Goal: Information Seeking & Learning: Learn about a topic

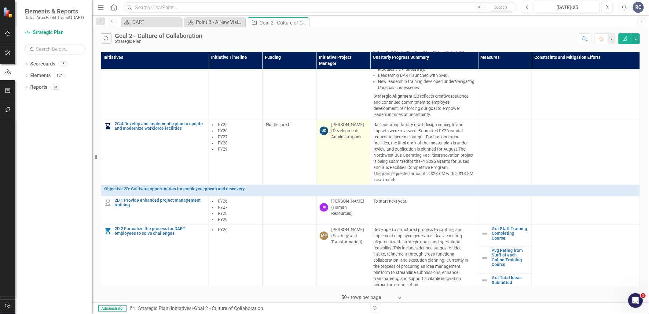
scroll to position [799, 0]
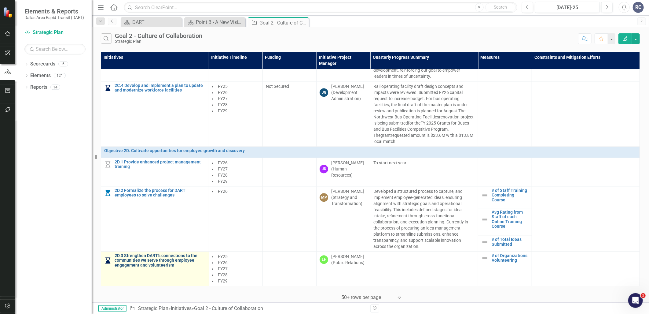
click at [143, 254] on link "2D.3 Strengthen DART's connections to the communities we serve through employee…" at bounding box center [160, 260] width 91 height 14
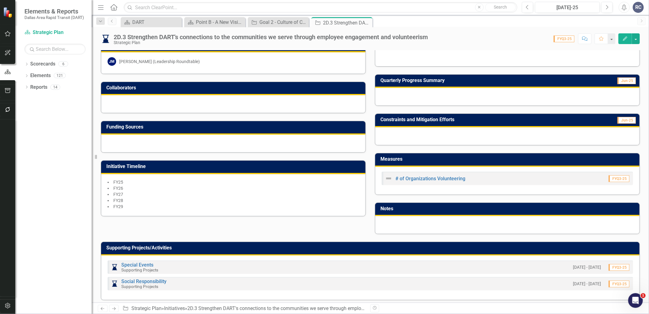
scroll to position [141, 0]
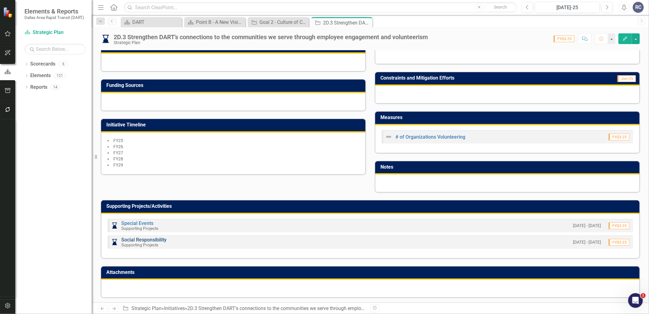
click at [138, 237] on link "Social Responsibility" at bounding box center [143, 240] width 45 height 6
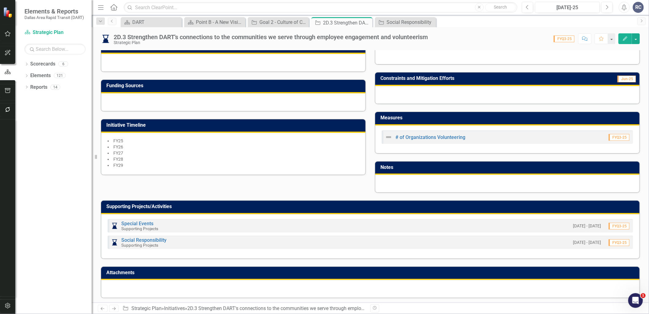
scroll to position [141, 0]
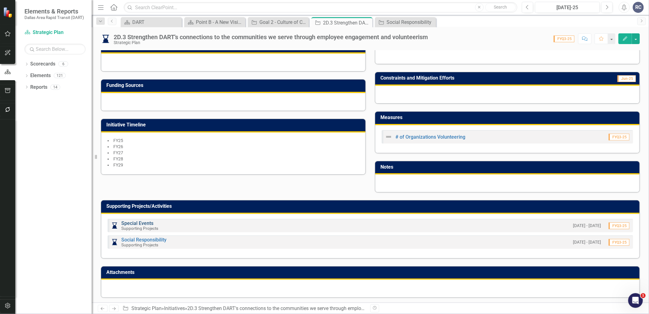
click at [136, 221] on link "Special Events" at bounding box center [137, 223] width 32 height 6
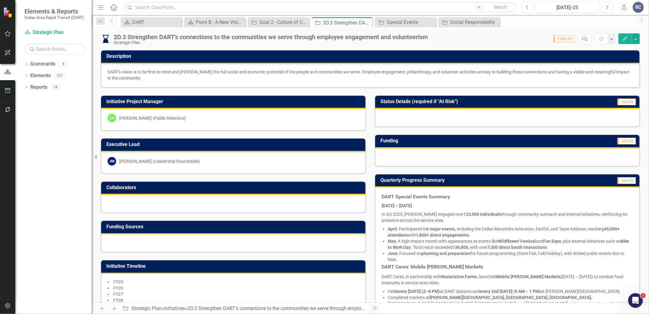
click at [405, 155] on div at bounding box center [507, 157] width 264 height 18
click at [404, 155] on div at bounding box center [507, 157] width 264 height 18
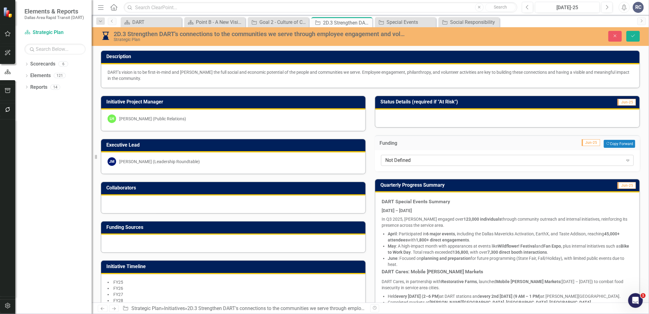
click at [404, 159] on div "Not Defined" at bounding box center [504, 159] width 238 height 7
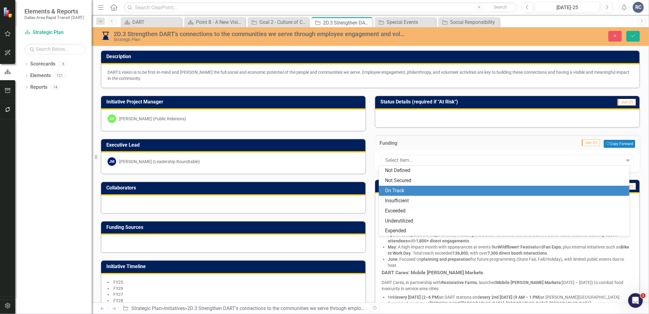
click at [397, 190] on div "On Track" at bounding box center [505, 190] width 241 height 7
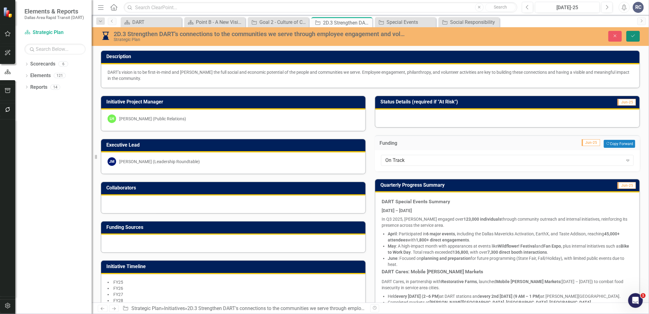
click at [633, 37] on icon "Save" at bounding box center [633, 36] width 6 height 4
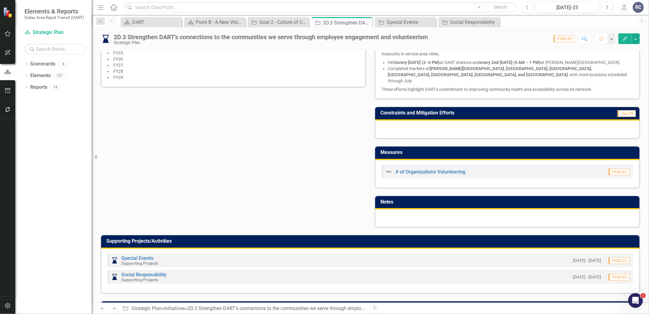
scroll to position [237, 0]
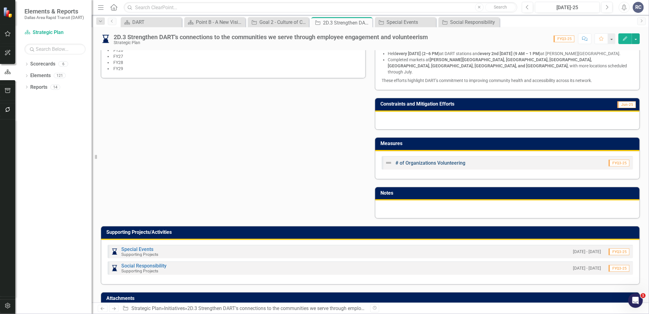
click at [420, 160] on link "# of Organizations Volunteering" at bounding box center [430, 163] width 70 height 6
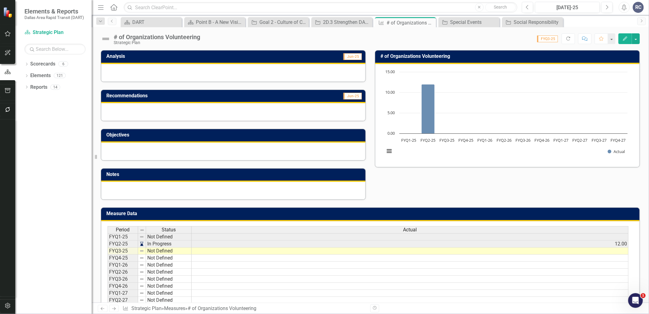
click at [370, 249] on td at bounding box center [410, 250] width 437 height 7
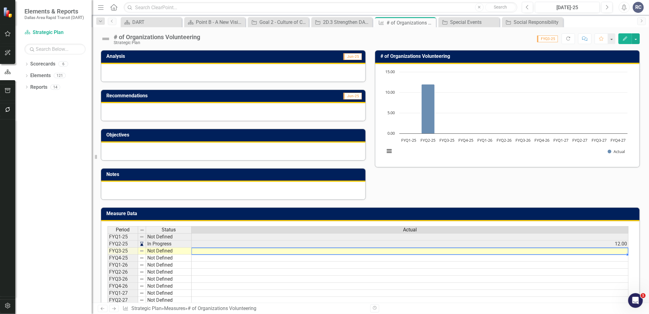
click at [281, 251] on td at bounding box center [410, 250] width 437 height 7
click at [431, 24] on icon "Close" at bounding box center [430, 22] width 6 height 5
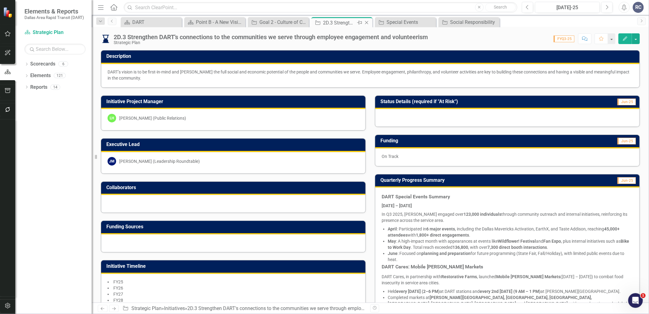
click at [368, 23] on icon "Close" at bounding box center [367, 22] width 6 height 5
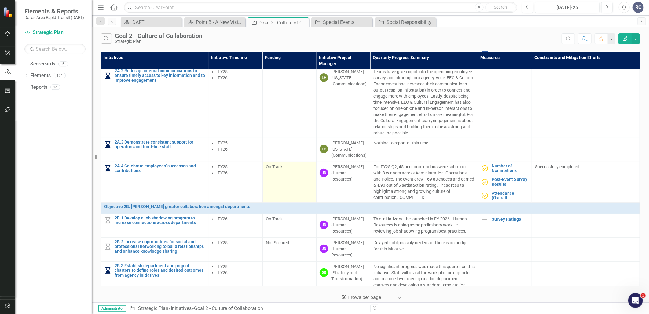
scroll to position [102, 0]
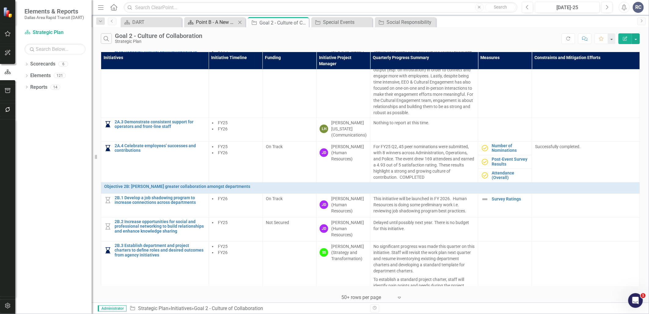
click at [210, 22] on div "Point B - A New Vision for Mobility in [GEOGRAPHIC_DATA][US_STATE]" at bounding box center [216, 22] width 40 height 8
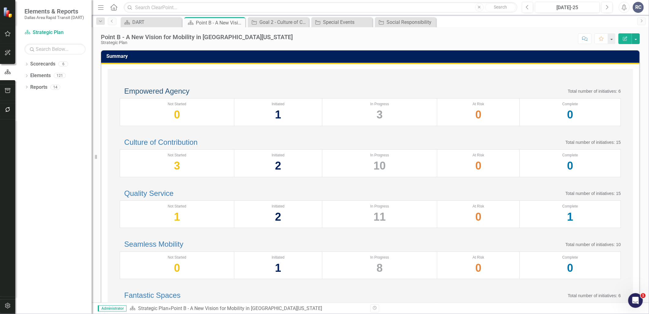
click at [163, 95] on link "Empowered Agency" at bounding box center [156, 91] width 65 height 8
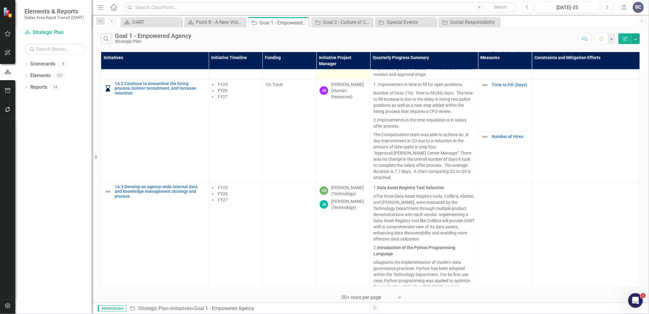
scroll to position [102, 0]
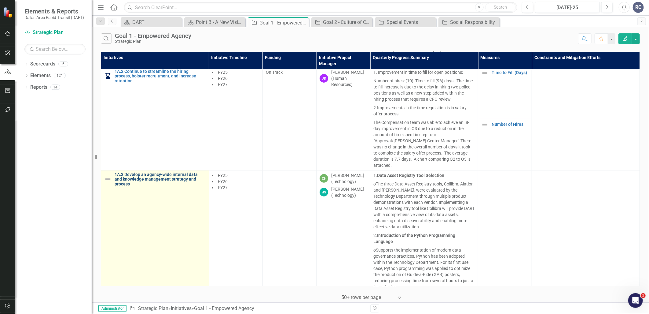
click at [182, 172] on link "1A.3 Develop an agency-wide internal data and knowledge management strategy and…" at bounding box center [160, 179] width 91 height 14
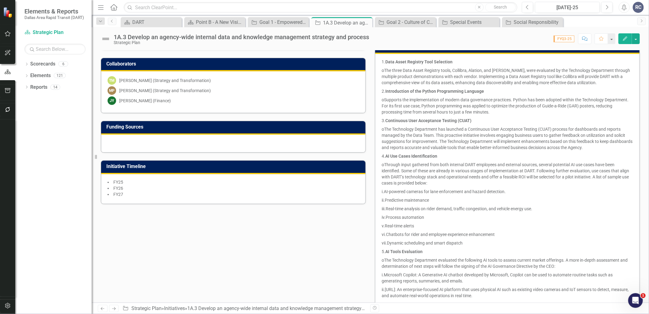
scroll to position [102, 0]
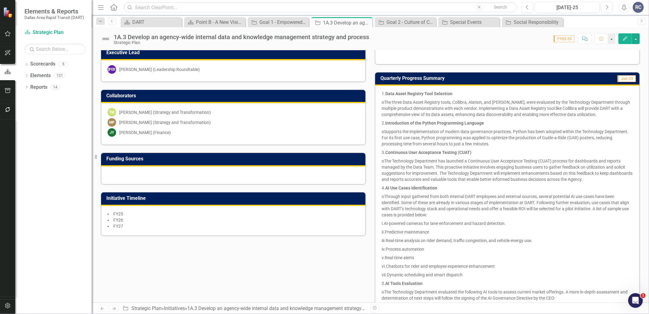
click at [513, 178] on p "o The Technology Department has launched a Continuous User Acceptance Testing (…" at bounding box center [507, 169] width 251 height 27
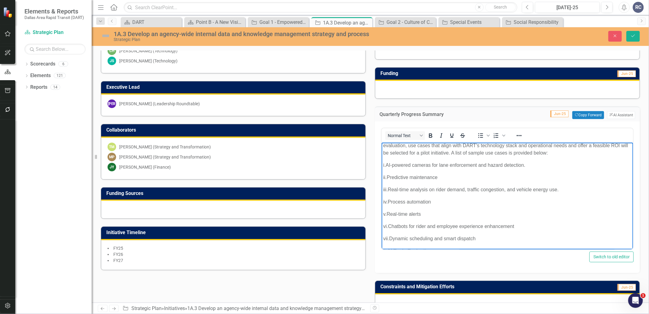
scroll to position [173, 0]
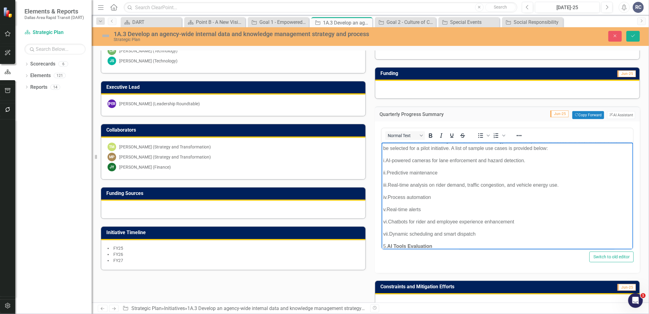
click at [555, 160] on p "i. AI-powered cameras for lane enforcement and hazard detection." at bounding box center [507, 160] width 248 height 7
click at [554, 174] on p "ii. Predictive maintenance" at bounding box center [507, 172] width 248 height 7
click at [387, 160] on p "i. AI-powered cameras for lane enforcement and hazard detection." at bounding box center [507, 160] width 248 height 7
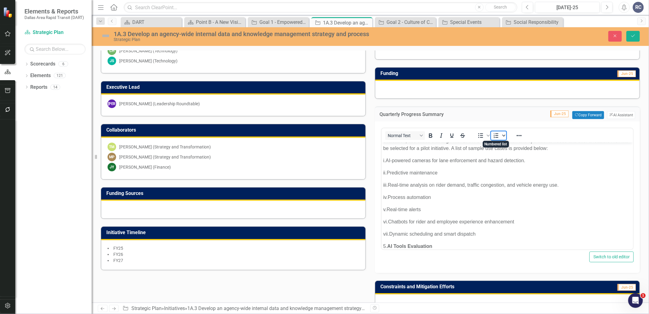
click at [502, 137] on span "Numbered list" at bounding box center [503, 135] width 5 height 9
click at [502, 136] on icon "Numbered list" at bounding box center [503, 135] width 3 height 3
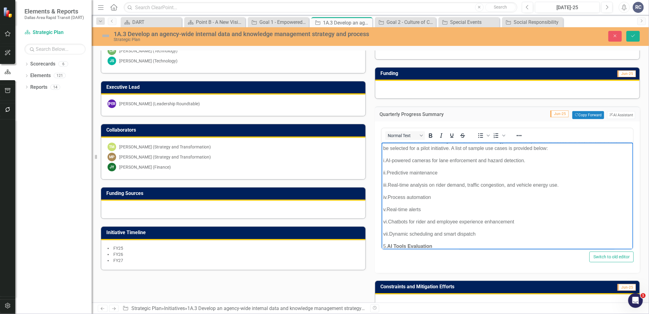
drag, startPoint x: 408, startPoint y: 159, endPoint x: 382, endPoint y: 160, distance: 26.0
click at [382, 160] on body "1. Data Asset Registry Tool Selection o The three Data Asset Registry tools, Co…" at bounding box center [506, 148] width 251 height 358
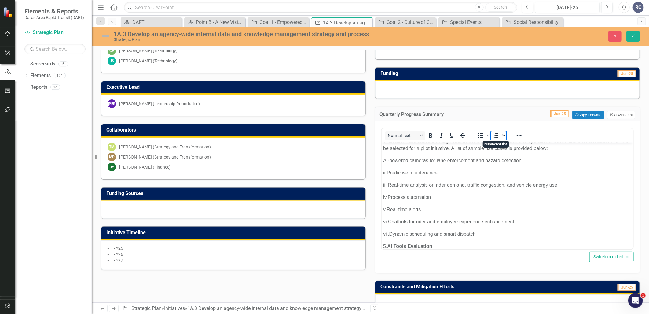
click at [503, 136] on span "Numbered list" at bounding box center [503, 135] width 5 height 9
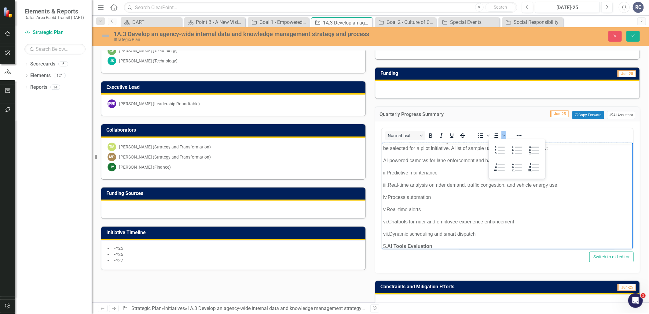
click at [382, 159] on body "1. Data Asset Registry Tool Selection o The three Data Asset Registry tools, Co…" at bounding box center [506, 148] width 251 height 358
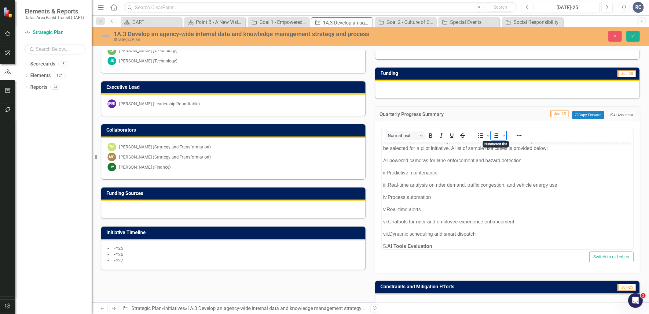
click at [494, 134] on icon "Numbered list" at bounding box center [496, 135] width 7 height 7
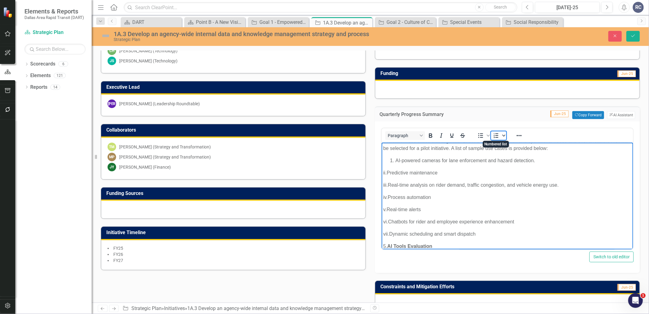
click at [502, 134] on icon "Numbered list" at bounding box center [503, 135] width 3 height 3
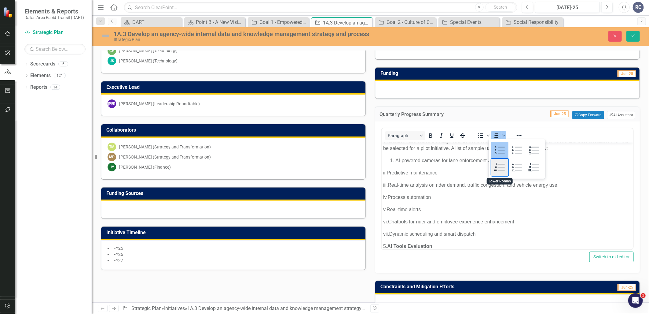
click at [503, 169] on div "Lower Roman" at bounding box center [499, 167] width 17 height 17
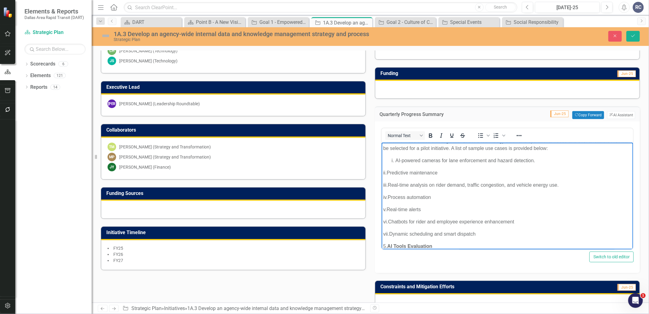
drag, startPoint x: 408, startPoint y: 172, endPoint x: 381, endPoint y: 174, distance: 27.0
click at [381, 174] on body "1. Data Asset Registry Tool Selection o The three Data Asset Registry tools, Co…" at bounding box center [506, 148] width 251 height 358
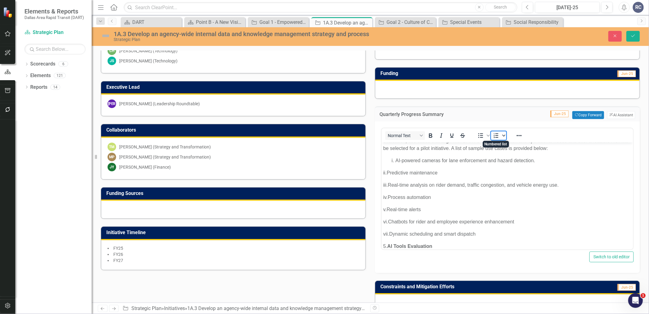
click at [502, 134] on icon "Numbered list" at bounding box center [503, 135] width 3 height 3
click at [497, 166] on div "Lower Roman" at bounding box center [499, 167] width 17 height 17
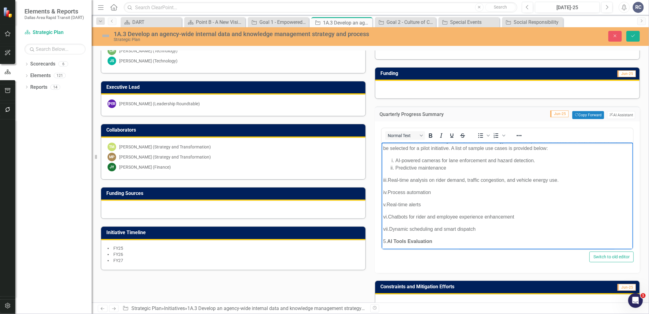
drag, startPoint x: 573, startPoint y: 179, endPoint x: 758, endPoint y: 321, distance: 233.0
click at [381, 179] on html "1. Data Asset Registry Tool Selection o The three Data Asset Registry tools, Co…" at bounding box center [506, 145] width 251 height 353
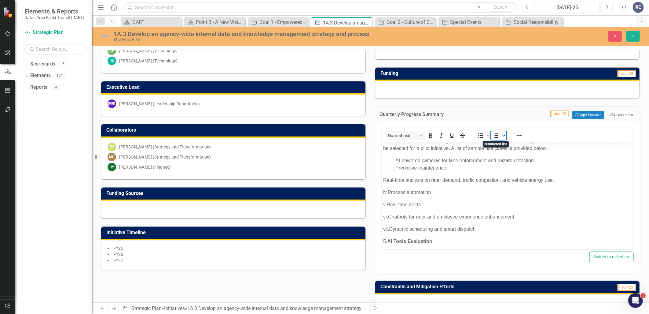
click at [502, 134] on icon "Numbered list" at bounding box center [503, 135] width 3 height 3
click at [498, 166] on div "Lower Roman" at bounding box center [499, 167] width 17 height 17
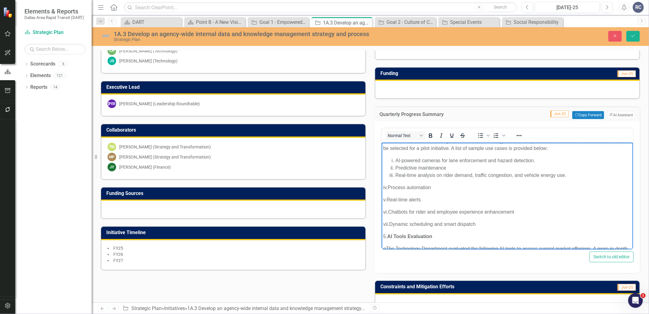
drag, startPoint x: 572, startPoint y: 187, endPoint x: 759, endPoint y: 323, distance: 231.6
click at [381, 182] on html "1. Data Asset Registry Tool Selection o The three Data Asset Registry tools, Co…" at bounding box center [506, 143] width 251 height 348
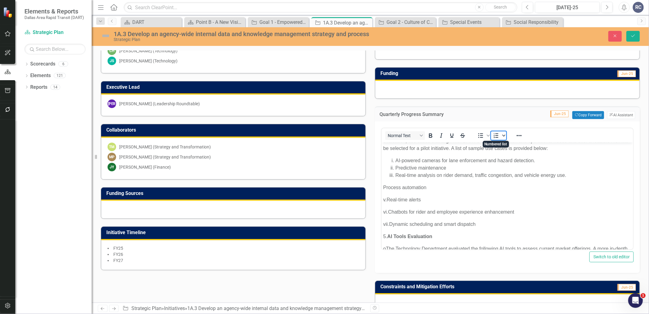
click at [502, 134] on icon "Numbered list" at bounding box center [503, 135] width 3 height 3
click at [497, 165] on div "Lower Roman" at bounding box center [499, 167] width 17 height 17
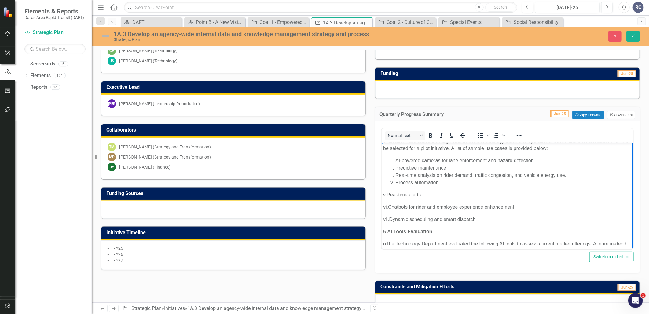
drag, startPoint x: 573, startPoint y: 193, endPoint x: 379, endPoint y: 190, distance: 194.1
click at [381, 190] on html "1. Data Asset Registry Tool Selection o The three Data Asset Registry tools, Co…" at bounding box center [506, 140] width 251 height 343
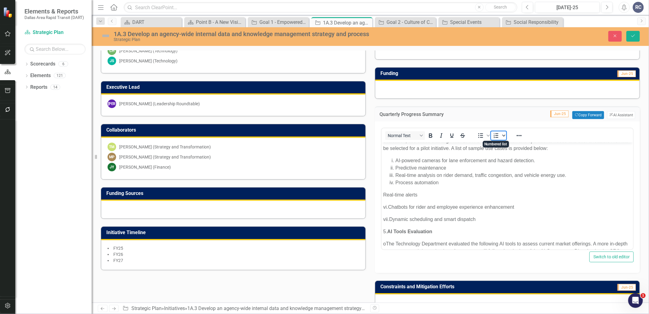
click at [502, 134] on icon "Numbered list" at bounding box center [503, 135] width 3 height 3
click at [497, 166] on div "Lower Roman" at bounding box center [499, 167] width 17 height 17
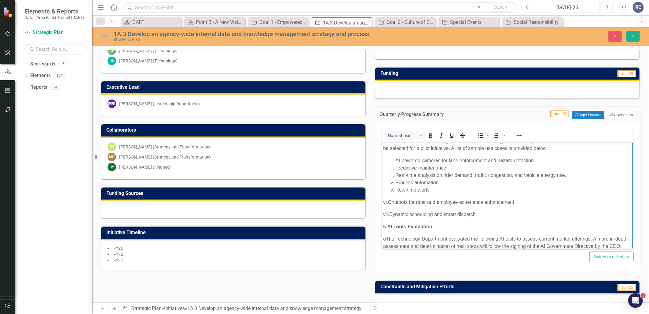
drag, startPoint x: 572, startPoint y: 202, endPoint x: 759, endPoint y: 340, distance: 232.9
click at [381, 200] on html "1. Data Asset Registry Tool Selection o The three Data Asset Registry tools, Co…" at bounding box center [506, 138] width 251 height 338
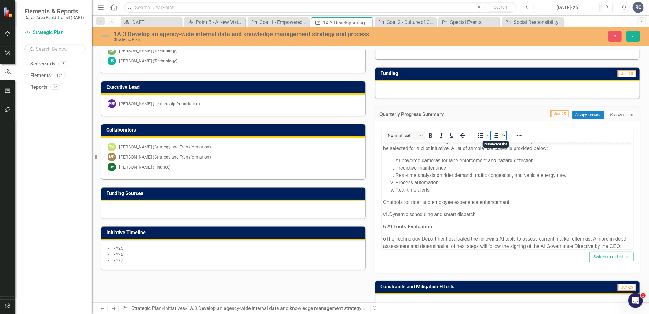
click at [502, 134] on icon "Numbered list" at bounding box center [503, 135] width 3 height 3
click at [498, 165] on div "Lower Roman" at bounding box center [499, 167] width 17 height 17
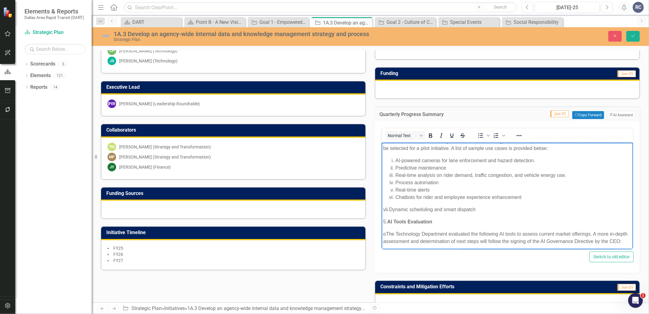
drag, startPoint x: 569, startPoint y: 210, endPoint x: 758, endPoint y: 345, distance: 232.8
click at [381, 204] on html "1. Data Asset Registry Tool Selection o The three Data Asset Registry tools, Co…" at bounding box center [506, 135] width 251 height 333
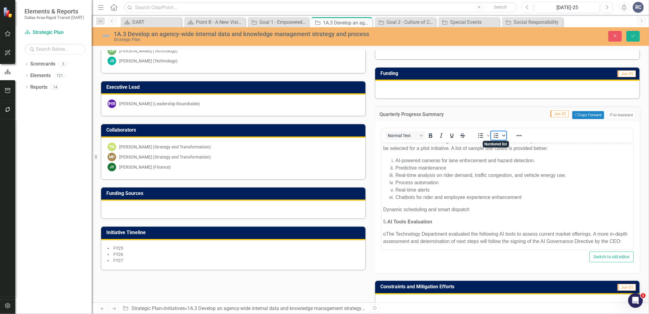
click at [502, 134] on icon "Numbered list" at bounding box center [503, 135] width 3 height 3
click at [497, 166] on div "Lower Roman" at bounding box center [499, 167] width 17 height 17
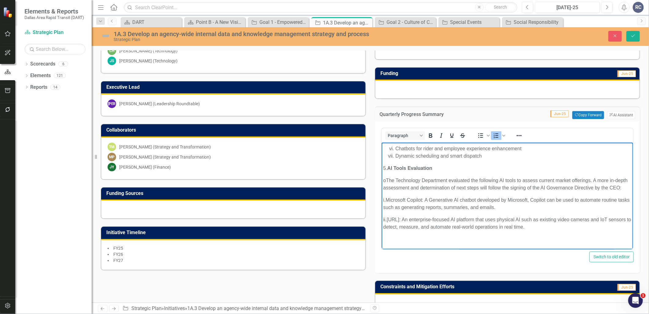
scroll to position [241, 0]
drag, startPoint x: 575, startPoint y: 188, endPoint x: 384, endPoint y: 184, distance: 191.6
click at [383, 196] on p "i. Microsoft Copilot: A Generative AI chatbot developed by Microsoft, Copilot c…" at bounding box center [507, 203] width 248 height 15
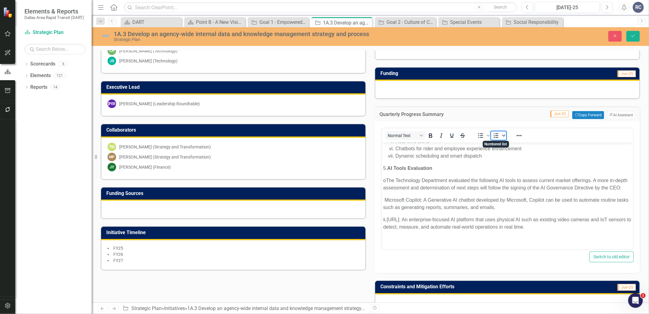
click at [502, 136] on span "Numbered list" at bounding box center [503, 135] width 5 height 9
click at [496, 165] on div "Lower Roman" at bounding box center [499, 167] width 17 height 17
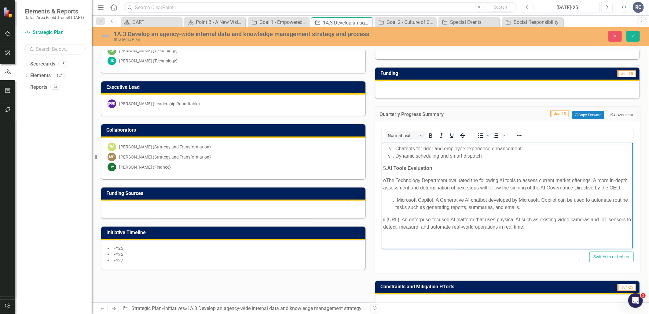
drag, startPoint x: 574, startPoint y: 213, endPoint x: 755, endPoint y: 349, distance: 226.3
click at [381, 208] on html "1. Data Asset Registry Tool Selection o The three Data Asset Registry tools, Co…" at bounding box center [506, 85] width 251 height 328
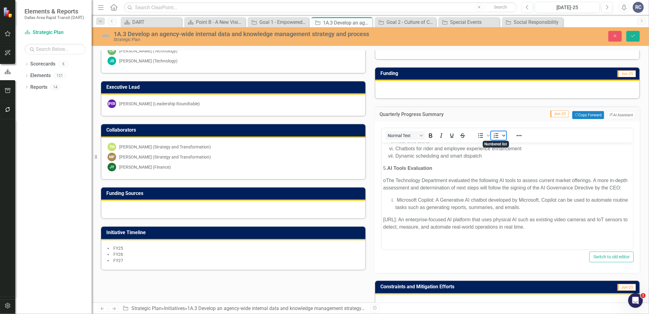
click at [502, 136] on icon "Numbered list" at bounding box center [503, 135] width 3 height 3
click at [497, 167] on div "Lower Roman" at bounding box center [499, 167] width 17 height 17
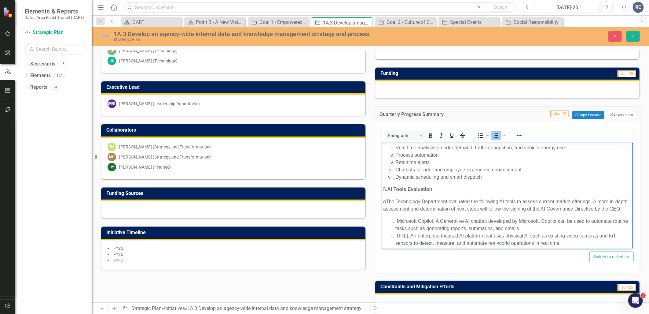
scroll to position [189, 0]
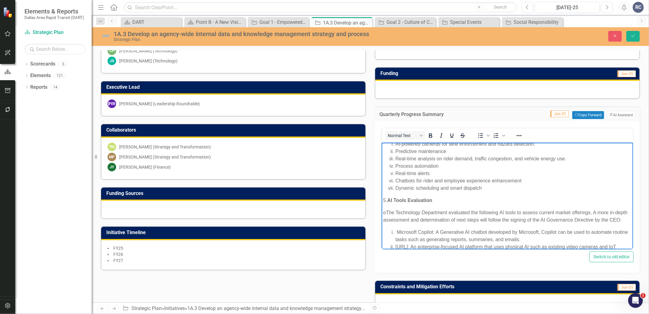
drag, startPoint x: 391, startPoint y: 212, endPoint x: 758, endPoint y: 351, distance: 392.4
click at [381, 211] on html "1. Data Asset Registry Tool Selection o The three Data Asset Registry tools, Co…" at bounding box center [506, 114] width 251 height 323
click at [478, 135] on icon "Bullet list" at bounding box center [480, 135] width 7 height 7
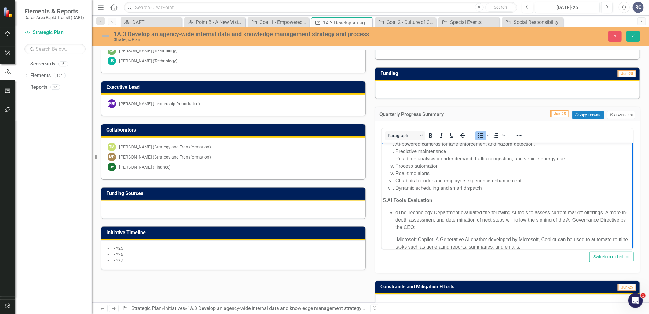
click at [432, 223] on li "o The Technology Department evaluated the following AI tools to assess current …" at bounding box center [513, 220] width 236 height 22
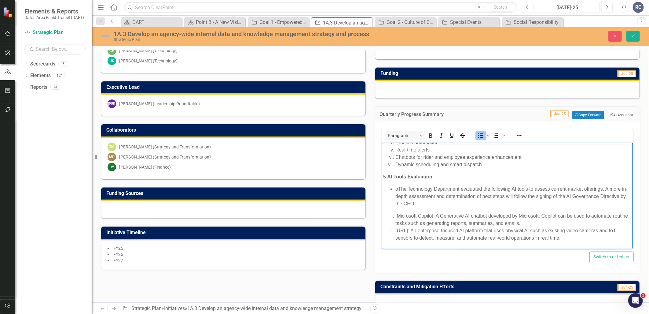
scroll to position [223, 0]
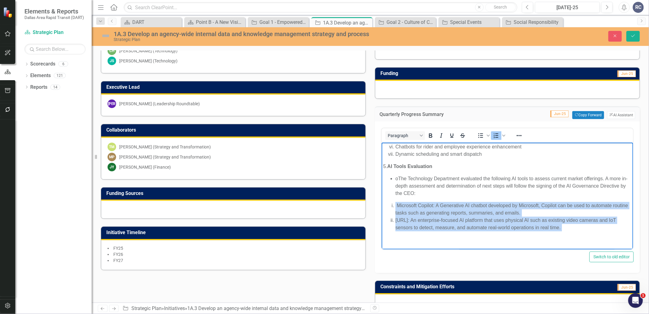
drag, startPoint x: 391, startPoint y: 204, endPoint x: 585, endPoint y: 231, distance: 195.9
click at [585, 231] on body "1. Data Asset Registry Tool Selection o The three Data Asset Registry tools, Co…" at bounding box center [506, 84] width 251 height 331
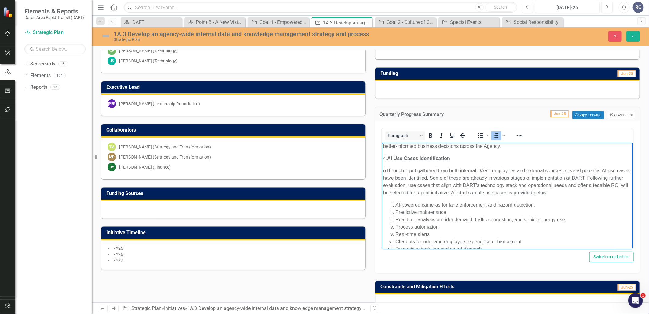
scroll to position [121, 0]
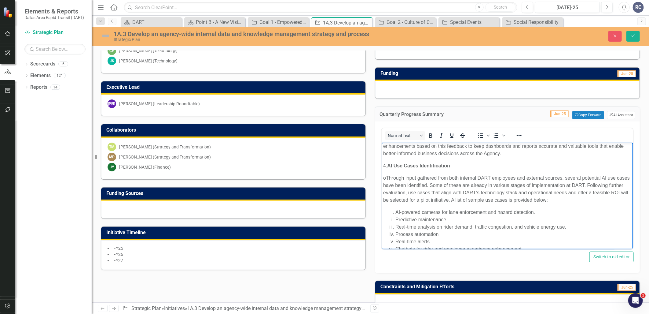
drag, startPoint x: 391, startPoint y: 176, endPoint x: 376, endPoint y: 177, distance: 14.7
click at [381, 177] on html "1. Data Asset Registry Tool Selection o The three Data Asset Registry tools, Co…" at bounding box center [506, 186] width 251 height 331
click at [478, 134] on icon "Bullet list" at bounding box center [480, 135] width 7 height 7
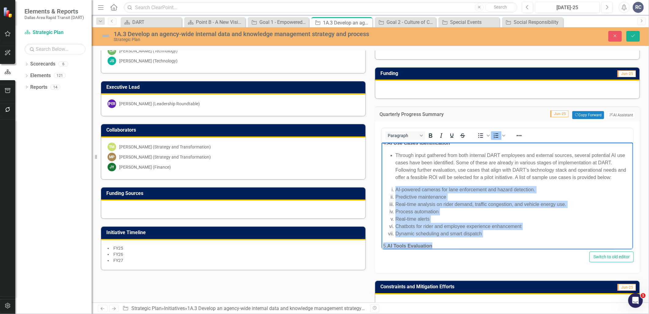
scroll to position [155, 0]
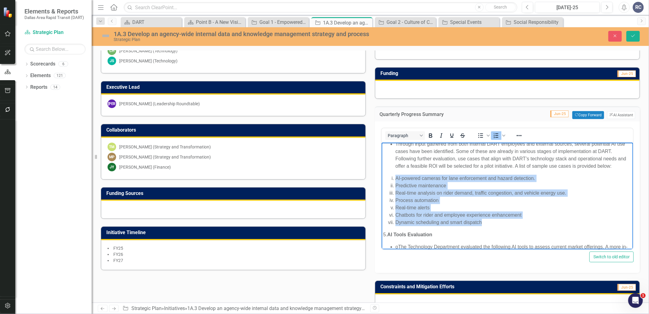
drag, startPoint x: 391, startPoint y: 212, endPoint x: 482, endPoint y: 223, distance: 92.3
click at [482, 223] on ol "AI-powered cameras for lane enforcement and hazard detection. Predictive mainte…" at bounding box center [507, 199] width 248 height 51
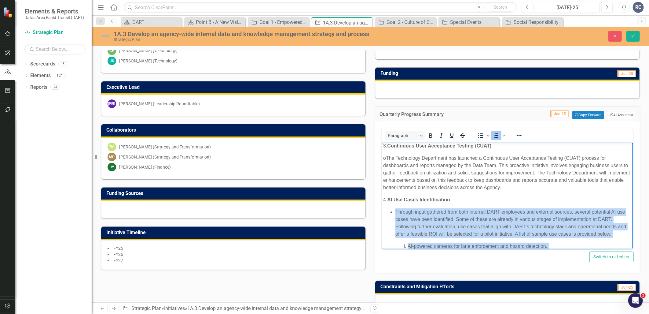
scroll to position [53, 0]
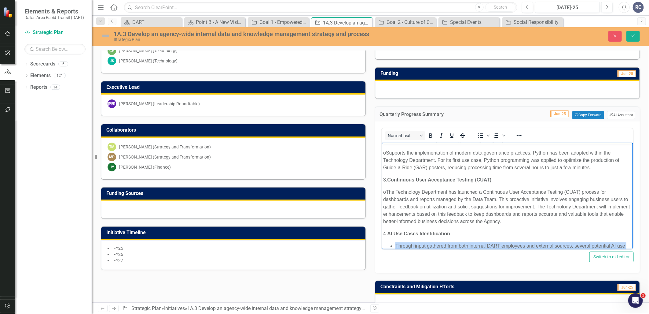
drag, startPoint x: 391, startPoint y: 190, endPoint x: 378, endPoint y: 193, distance: 13.0
click at [381, 193] on html "1. Data Asset Registry Tool Selection o The three Data Asset Registry tools, Co…" at bounding box center [506, 254] width 251 height 331
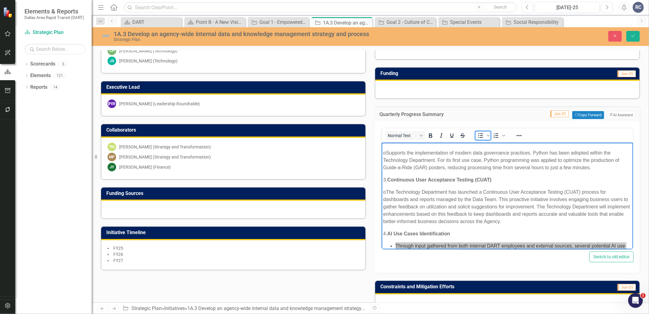
click at [480, 134] on icon "Bullet list" at bounding box center [480, 135] width 7 height 7
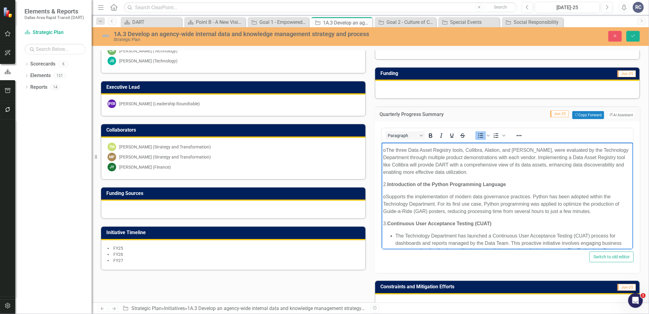
scroll to position [0, 0]
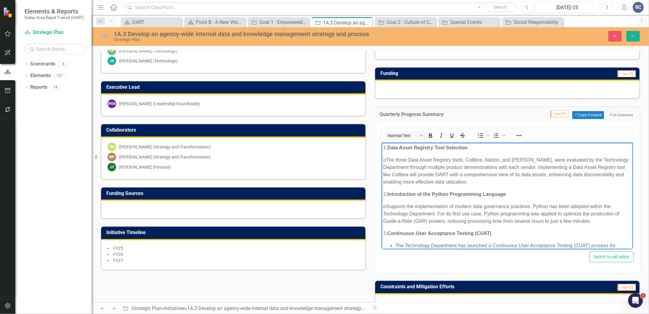
drag, startPoint x: 391, startPoint y: 206, endPoint x: 758, endPoint y: 346, distance: 392.6
click at [381, 205] on html "1. Data Asset Registry Tool Selection o The three Data Asset Registry tools, Co…" at bounding box center [506, 307] width 251 height 331
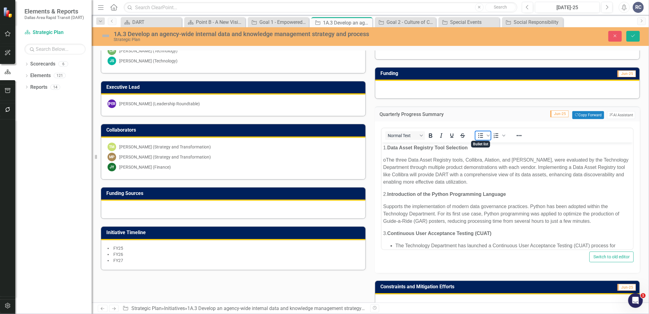
click at [478, 137] on icon "Bullet list" at bounding box center [480, 135] width 7 height 7
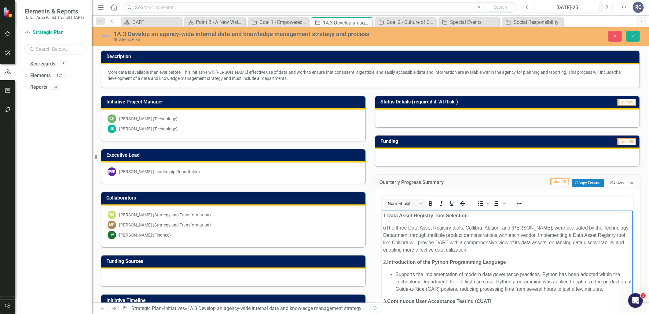
drag, startPoint x: 391, startPoint y: 226, endPoint x: 376, endPoint y: 226, distance: 15.9
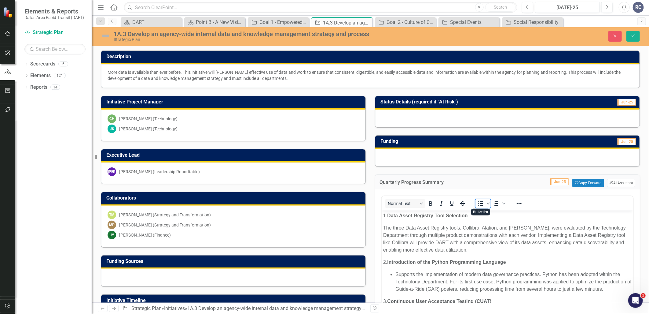
click at [477, 203] on icon "Bullet list" at bounding box center [480, 203] width 7 height 7
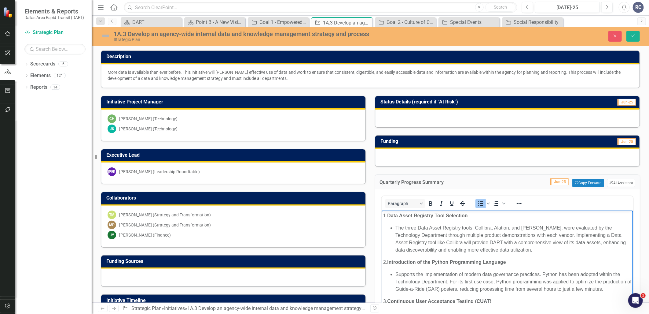
click at [481, 237] on li "The three Data Asset Registry tools, Collibra, Alation, and [PERSON_NAME], were…" at bounding box center [513, 238] width 236 height 29
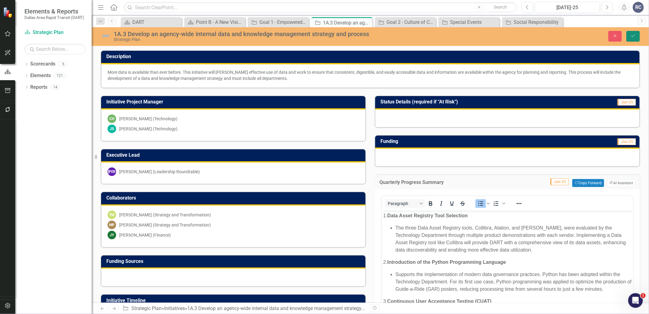
click at [633, 38] on button "Save" at bounding box center [632, 36] width 13 height 11
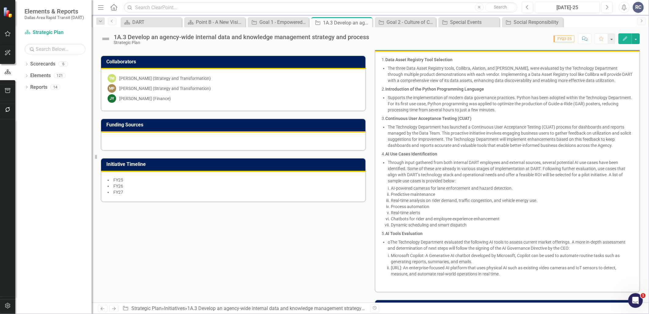
scroll to position [68, 0]
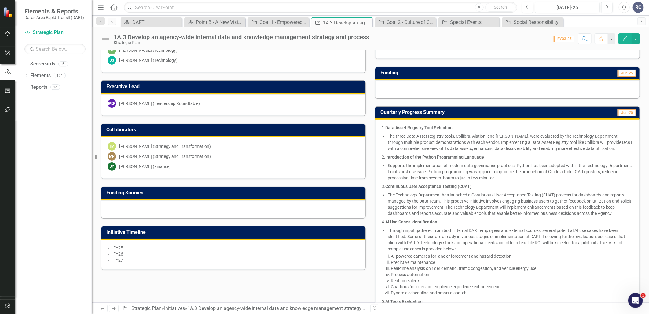
click at [626, 40] on icon "Edit" at bounding box center [625, 38] width 6 height 4
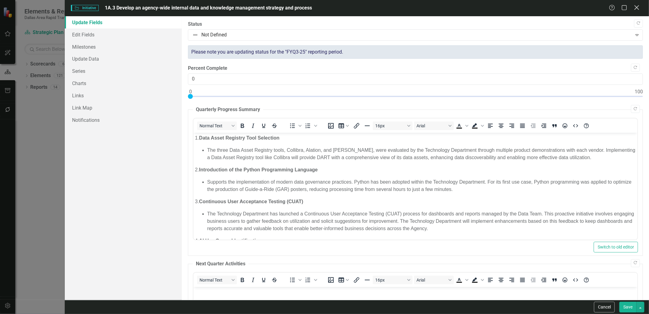
scroll to position [0, 0]
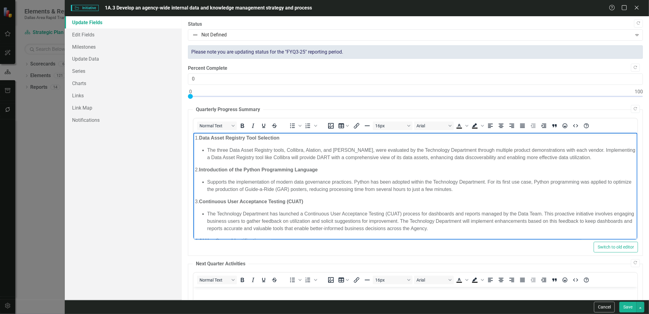
click at [208, 151] on li "The three Data Asset Registry tools, Collibra, Alation, and [PERSON_NAME], were…" at bounding box center [421, 153] width 429 height 15
click at [545, 127] on icon "Increase indent" at bounding box center [543, 125] width 7 height 7
click at [206, 179] on ul "Supports the implementation of modern data governance practices. Python has bee…" at bounding box center [415, 185] width 441 height 15
click at [541, 124] on icon "Increase indent" at bounding box center [543, 125] width 7 height 7
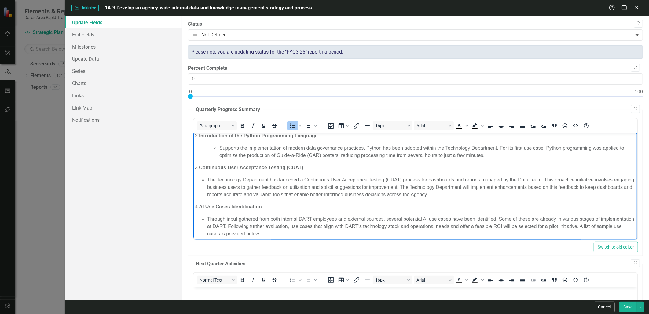
click at [207, 178] on li "The Technology Department has launched a Continuous User Acceptance Testing (CU…" at bounding box center [421, 187] width 429 height 22
click at [543, 125] on icon "Increase indent" at bounding box center [543, 125] width 7 height 7
click at [530, 123] on icon "Decrease indent" at bounding box center [532, 125] width 7 height 7
click at [545, 129] on icon "Increase indent" at bounding box center [543, 125] width 7 height 7
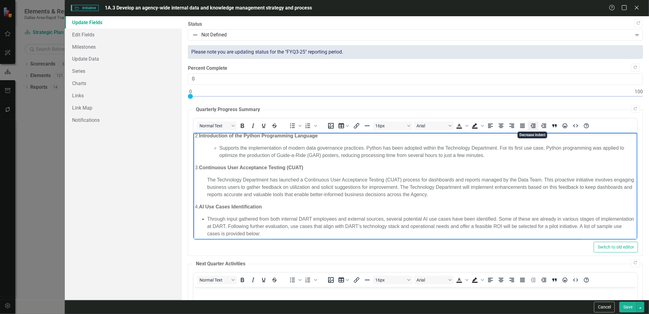
click at [537, 127] on button "Decrease indent" at bounding box center [533, 125] width 10 height 9
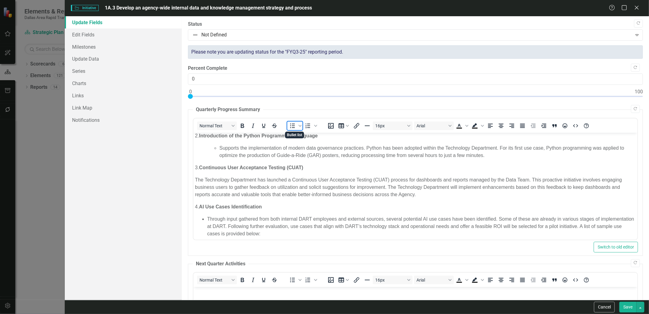
click at [291, 123] on icon "Bullet list" at bounding box center [292, 125] width 7 height 7
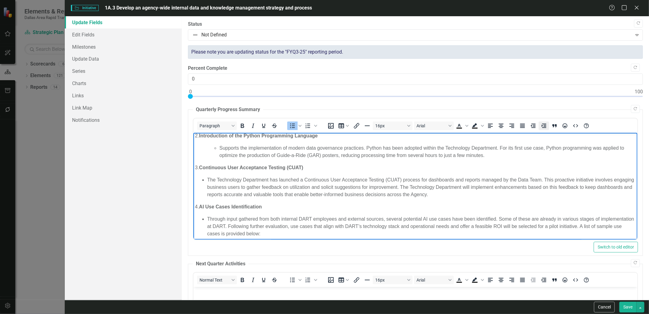
click at [544, 126] on icon "Increase indent" at bounding box center [543, 125] width 5 height 4
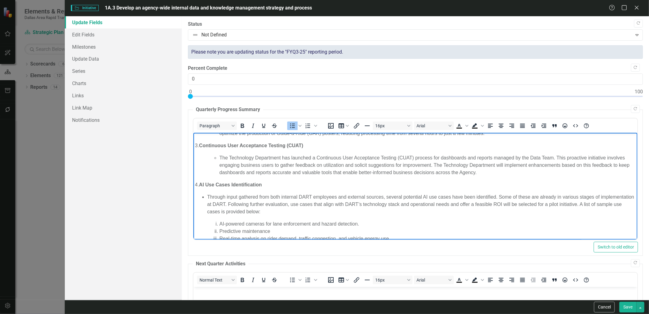
scroll to position [68, 0]
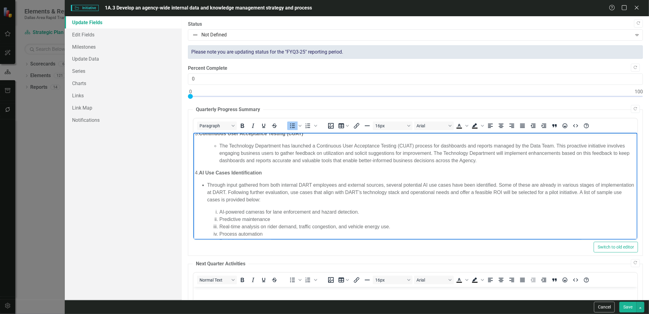
click at [207, 185] on li "Through input gathered from both internal DART employees and external sources, …" at bounding box center [421, 192] width 429 height 22
click at [543, 127] on icon "Increase indent" at bounding box center [543, 125] width 7 height 7
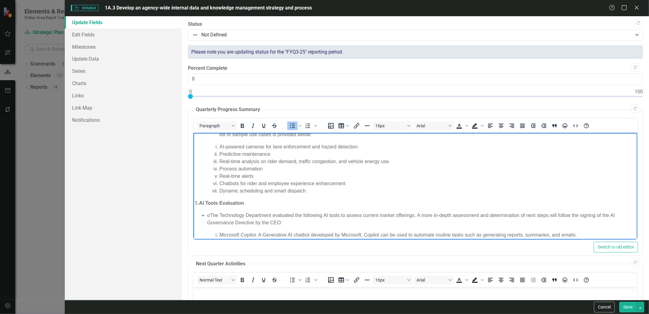
scroll to position [136, 0]
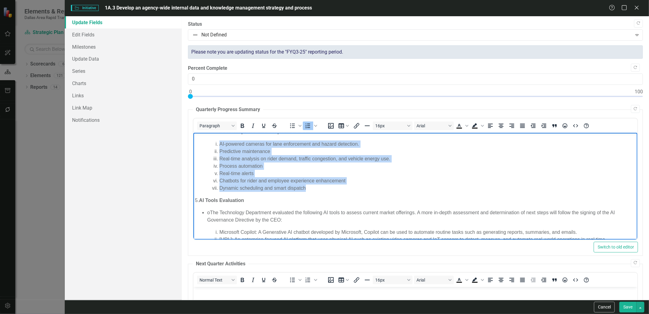
drag, startPoint x: 220, startPoint y: 144, endPoint x: 318, endPoint y: 185, distance: 107.0
click at [318, 185] on ol "AI-powered cameras for lane enforcement and hazard detection. Predictive mainte…" at bounding box center [421, 165] width 429 height 51
click at [545, 126] on icon "Increase indent" at bounding box center [543, 125] width 7 height 7
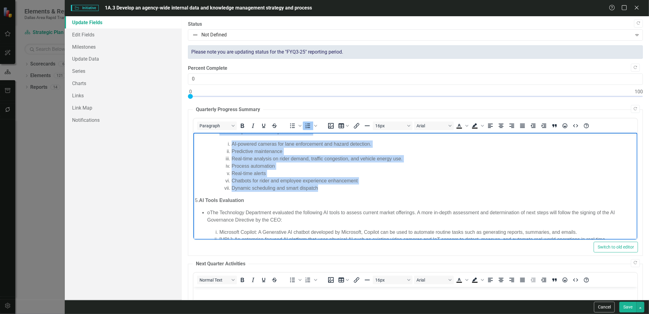
scroll to position [157, 0]
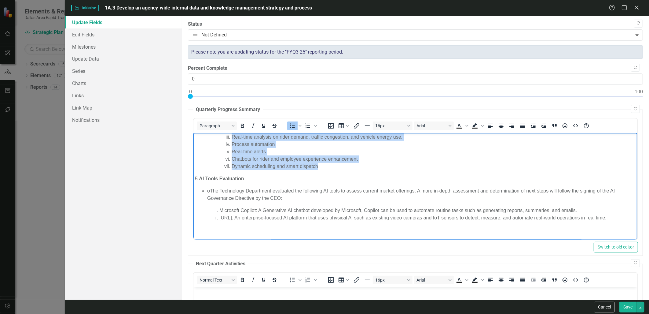
drag, startPoint x: 215, startPoint y: 190, endPoint x: 205, endPoint y: 192, distance: 9.6
click at [205, 192] on ul "o The Technology Department evaluated the following AI tools to assess current …" at bounding box center [415, 194] width 441 height 15
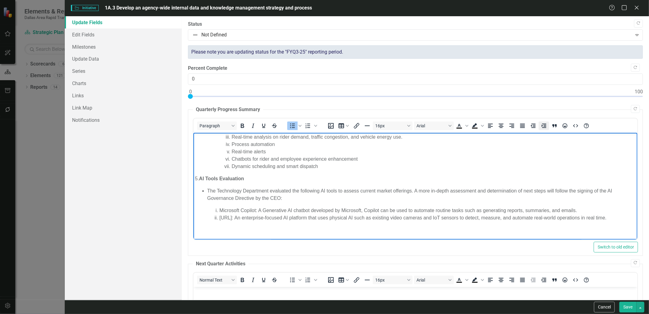
click at [543, 126] on icon "Increase indent" at bounding box center [543, 125] width 7 height 7
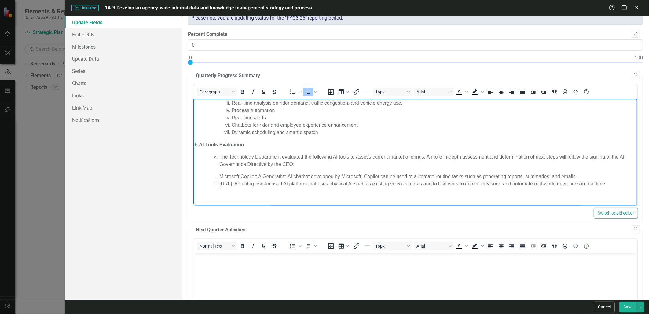
drag, startPoint x: 220, startPoint y: 177, endPoint x: 611, endPoint y: 186, distance: 391.8
click at [611, 186] on ol "Microsoft Copilot: A Generative AI chatbot developed by Microsoft, Copilot can …" at bounding box center [421, 179] width 429 height 15
drag, startPoint x: 618, startPoint y: 186, endPoint x: 214, endPoint y: 175, distance: 404.4
click at [214, 175] on ol "Microsoft Copilot: A Generative AI chatbot developed by Microsoft, Copilot can …" at bounding box center [421, 179] width 429 height 15
click at [546, 91] on icon "Increase indent" at bounding box center [543, 91] width 7 height 7
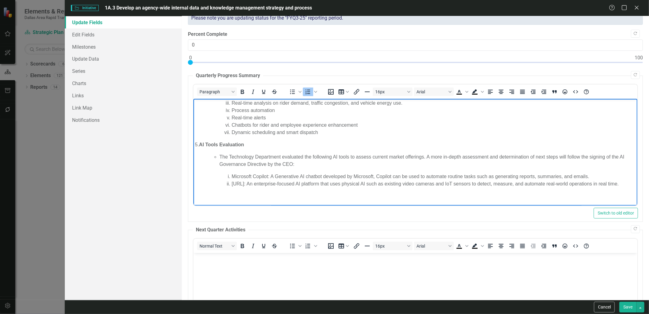
click at [451, 171] on body "1. Data Asset Registry Tool Selection The three Data Asset Registry tools, Coll…" at bounding box center [415, 73] width 444 height 265
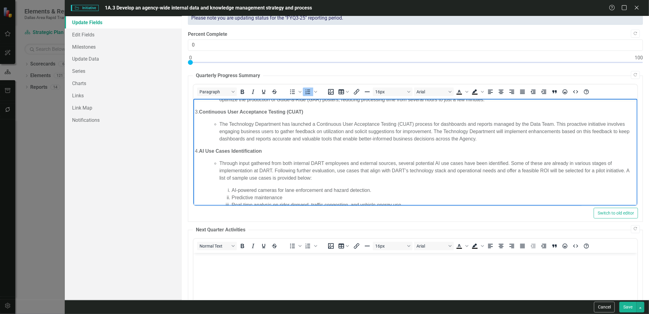
scroll to position [0, 0]
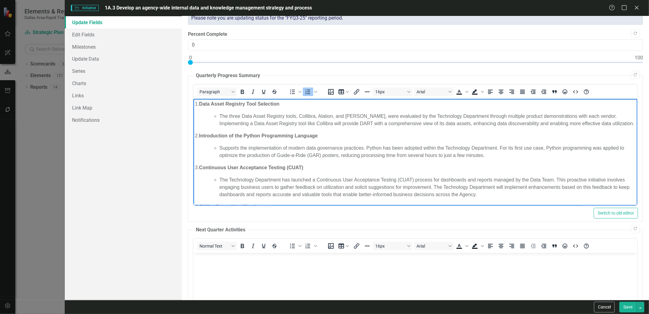
click at [630, 308] on button "Save" at bounding box center [627, 306] width 17 height 11
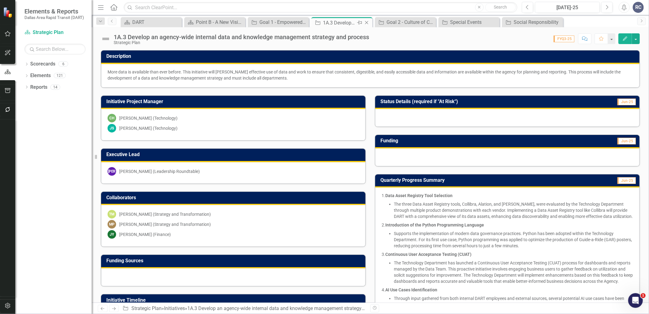
click at [367, 23] on icon at bounding box center [366, 22] width 3 height 3
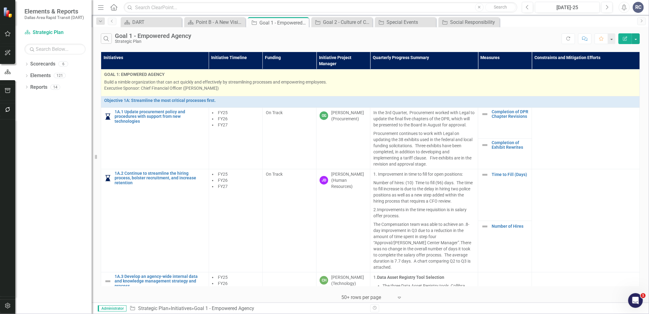
click at [349, 94] on td "GOAL 1: EMPOWERED AGENCY Build a nimble organization that can act quickly and e…" at bounding box center [370, 82] width 539 height 27
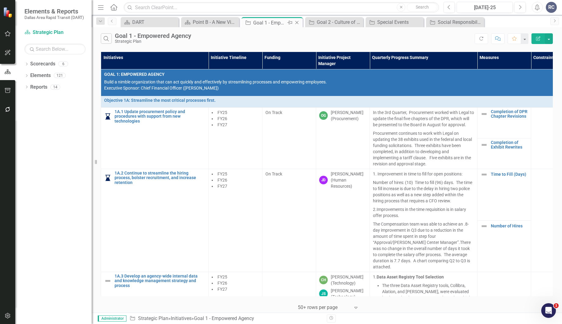
click at [298, 24] on icon at bounding box center [296, 22] width 3 height 3
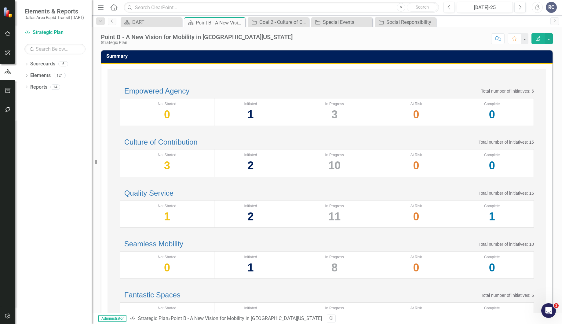
click at [198, 146] on h2 "Culture of Contribution" at bounding box center [159, 142] width 78 height 8
click at [198, 146] on link "Culture of Contribution" at bounding box center [160, 142] width 73 height 8
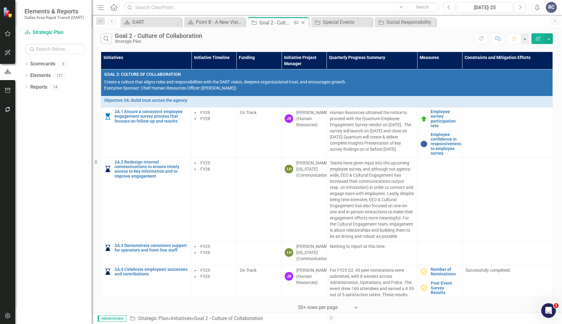
click at [305, 22] on icon "Close" at bounding box center [303, 22] width 6 height 5
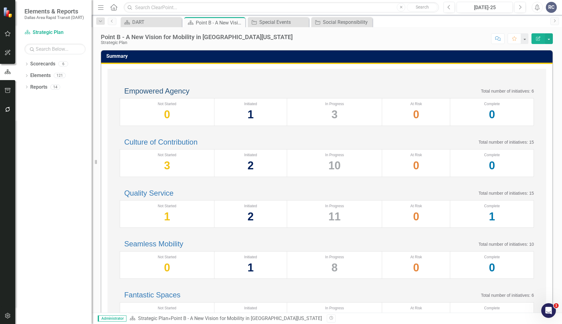
click at [177, 93] on link "Empowered Agency" at bounding box center [156, 91] width 65 height 8
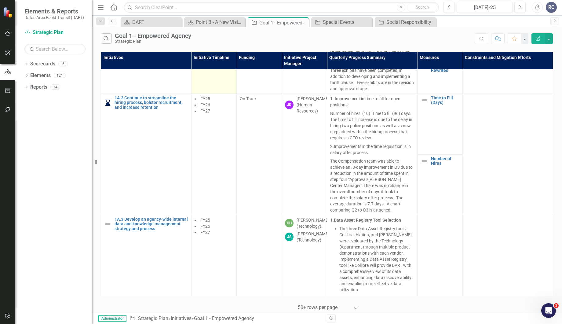
scroll to position [136, 0]
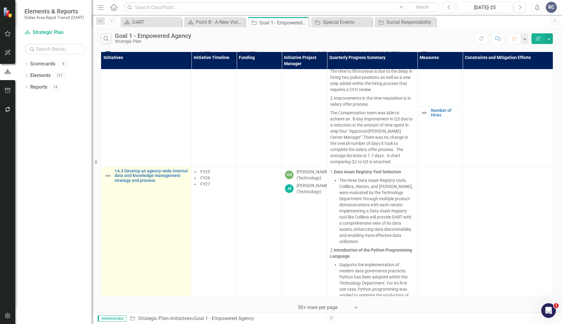
click at [108, 175] on img at bounding box center [107, 175] width 7 height 7
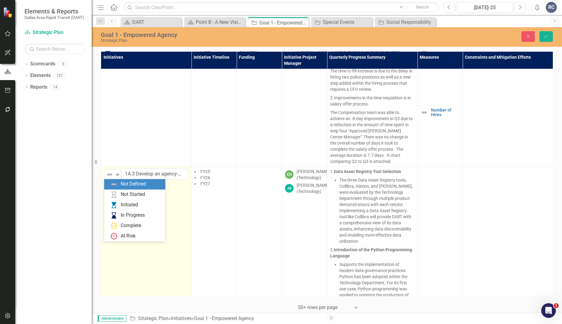
click at [108, 175] on img at bounding box center [109, 174] width 7 height 7
click at [124, 215] on div "In Progress" at bounding box center [133, 215] width 24 height 7
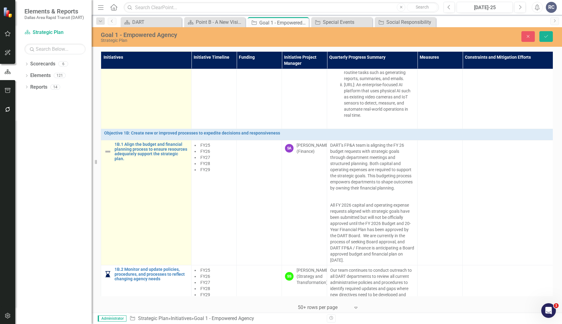
scroll to position [713, 0]
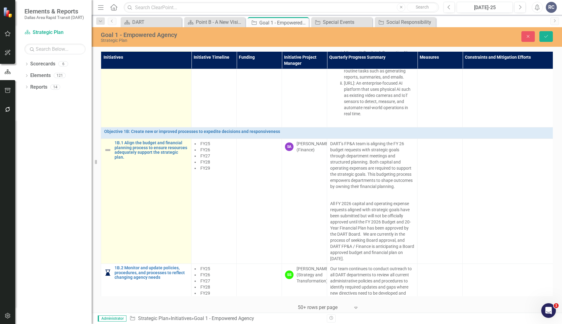
click at [109, 147] on img at bounding box center [107, 149] width 7 height 7
click at [108, 147] on img at bounding box center [107, 149] width 7 height 7
click at [108, 147] on img at bounding box center [109, 146] width 7 height 7
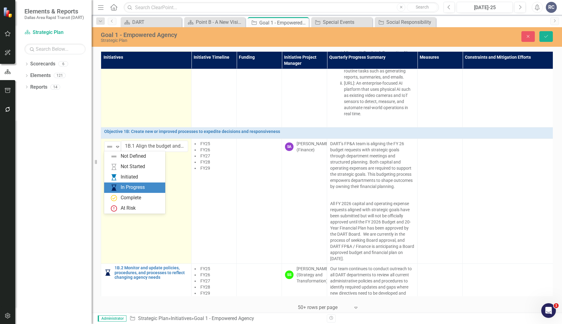
click at [121, 188] on div "In Progress" at bounding box center [133, 187] width 24 height 7
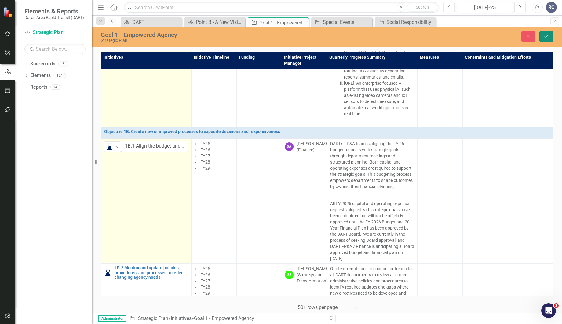
click at [541, 37] on button "Save" at bounding box center [546, 36] width 13 height 11
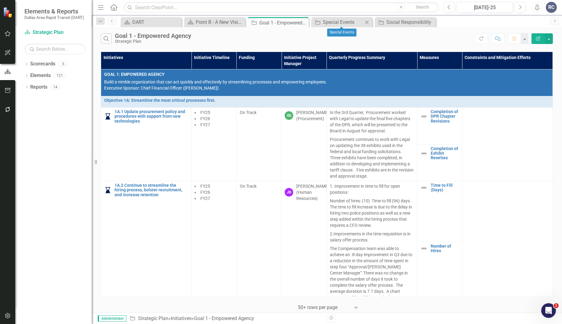
click at [369, 23] on icon "Close" at bounding box center [367, 22] width 6 height 5
click at [368, 23] on icon at bounding box center [366, 21] width 3 height 3
click at [303, 23] on icon "Close" at bounding box center [303, 22] width 6 height 5
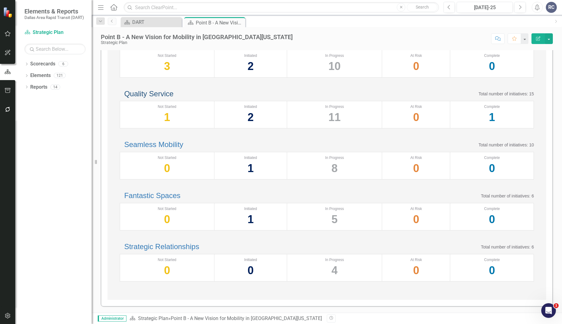
scroll to position [136, 0]
click at [182, 149] on link "Seamless Mobility" at bounding box center [153, 144] width 59 height 8
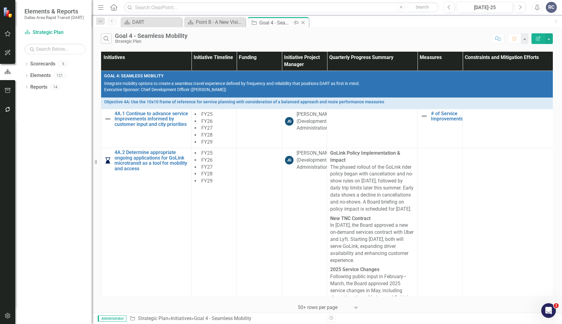
click at [303, 22] on icon "Close" at bounding box center [303, 22] width 6 height 5
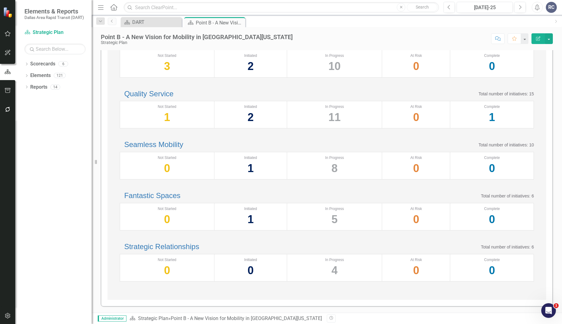
scroll to position [177, 0]
click at [162, 191] on link "Fantastic Spaces" at bounding box center [152, 195] width 56 height 8
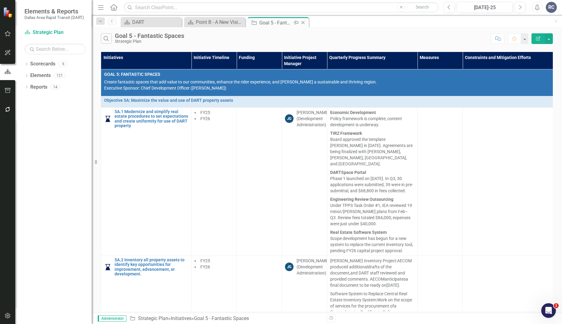
click at [305, 23] on icon "Close" at bounding box center [303, 22] width 6 height 5
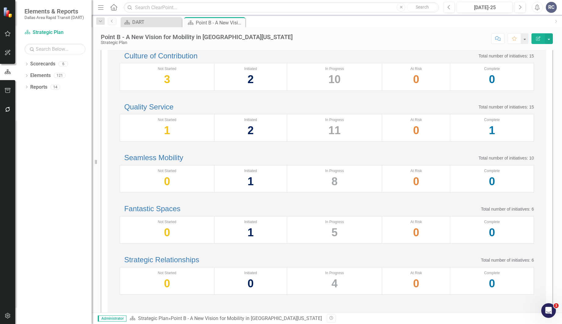
scroll to position [102, 0]
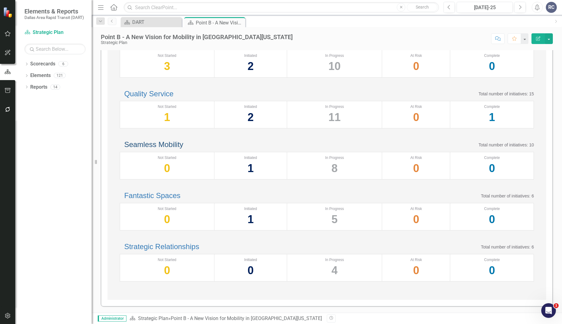
click at [183, 149] on link "Seamless Mobility" at bounding box center [153, 144] width 59 height 8
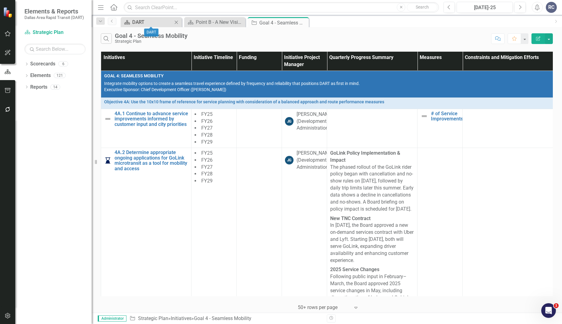
click at [164, 23] on div "DART" at bounding box center [152, 22] width 40 height 8
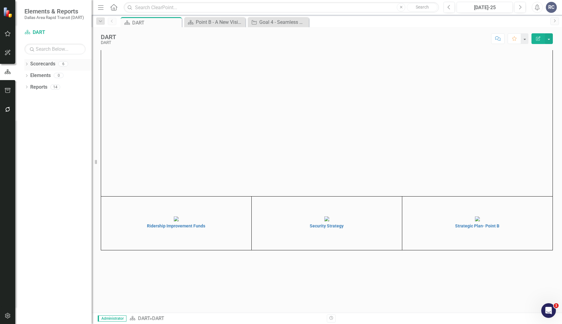
click at [29, 64] on div "Dropdown Scorecards 6" at bounding box center [57, 65] width 67 height 12
click at [25, 64] on icon "Dropdown" at bounding box center [26, 64] width 4 height 3
click at [23, 75] on icon "Dropdown" at bounding box center [20, 75] width 5 height 4
click at [55, 110] on link "Supporting Projects" at bounding box center [57, 106] width 67 height 7
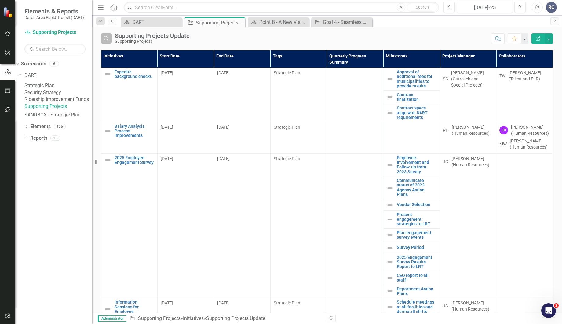
click at [108, 39] on icon "Search" at bounding box center [106, 39] width 7 height 6
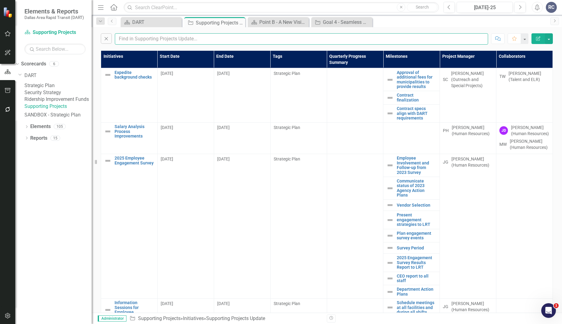
click at [134, 43] on input "text" at bounding box center [301, 38] width 373 height 11
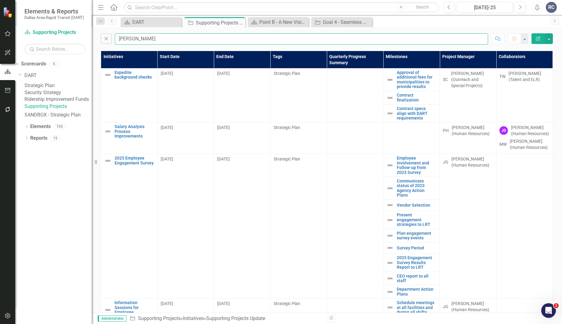
type input "[PERSON_NAME]"
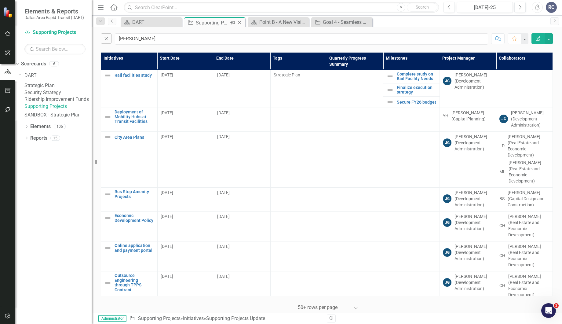
click at [240, 24] on icon "Close" at bounding box center [240, 22] width 6 height 5
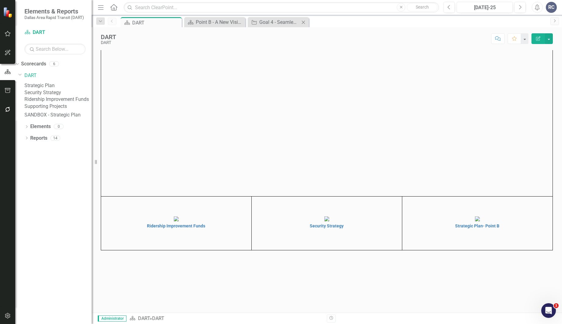
click at [286, 27] on body "Elements & Reports Dallas Area Rapid Transit (DART) Scorecard DART Search Dropd…" at bounding box center [281, 162] width 562 height 324
click at [290, 24] on div "Goal 4 - Seamless Mobility" at bounding box center [279, 22] width 40 height 8
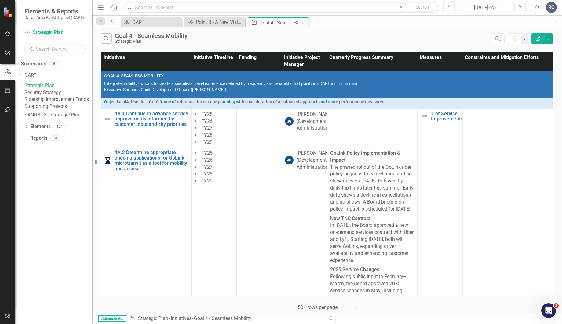
click at [303, 22] on icon at bounding box center [303, 22] width 3 height 3
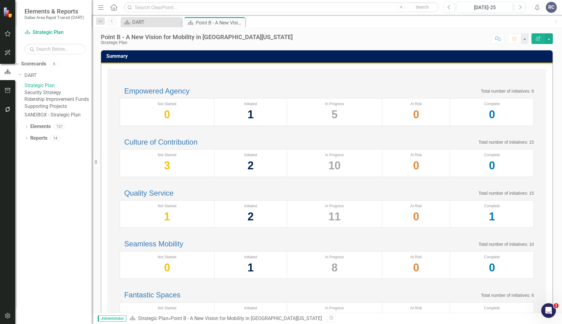
click at [297, 25] on div "Scorecard DART Close Scorecard Point B - A New Vision for Mobility in [GEOGRAPH…" at bounding box center [334, 22] width 431 height 10
